Goal: Go to known website: Go to known website

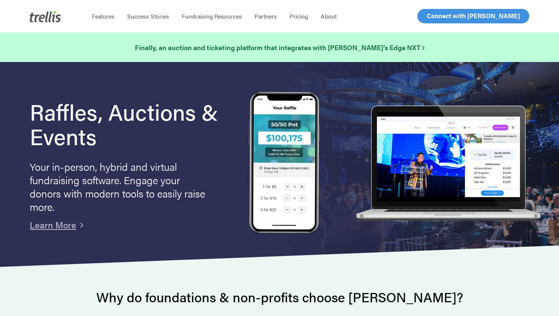
click at [428, 10] on link "Log In" at bounding box center [435, 16] width 29 height 14
click at [434, 18] on span "Log In" at bounding box center [435, 16] width 18 height 9
